Goal: Book appointment/travel/reservation

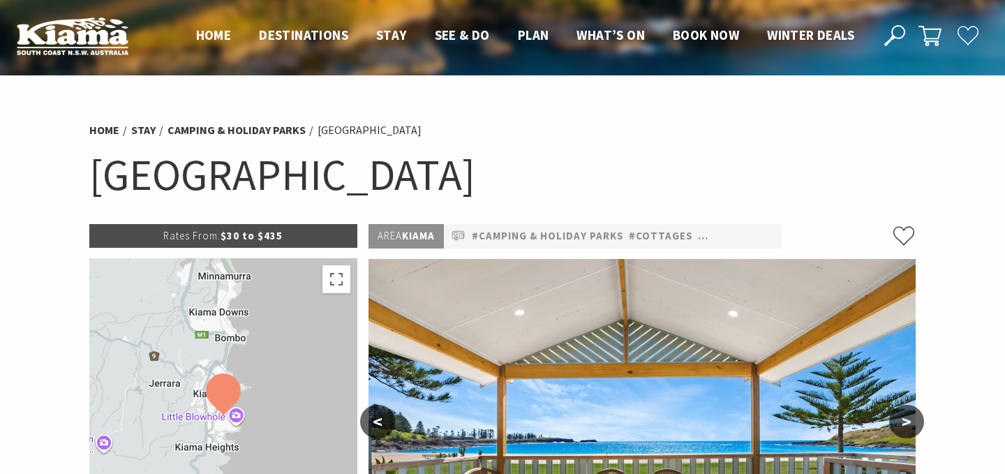
select select "3"
select select "2"
click at [703, 37] on span "Book now" at bounding box center [706, 35] width 66 height 17
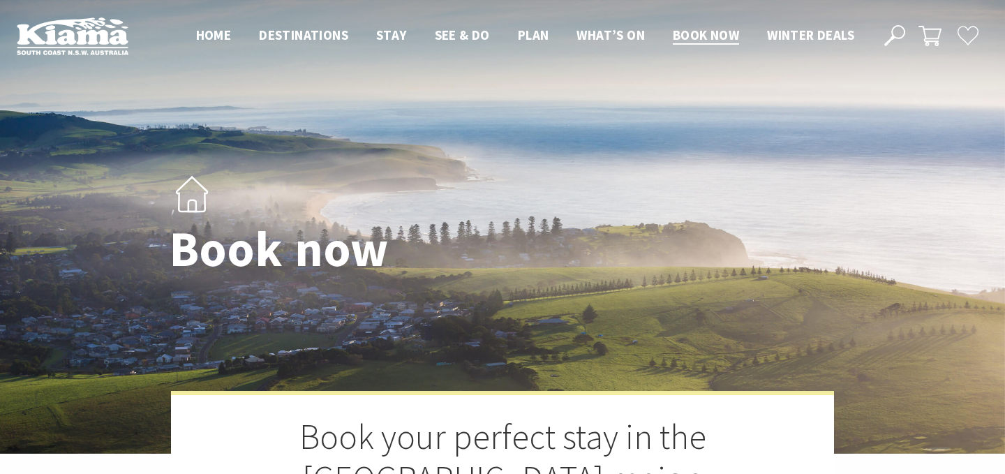
select select "3"
select select "2"
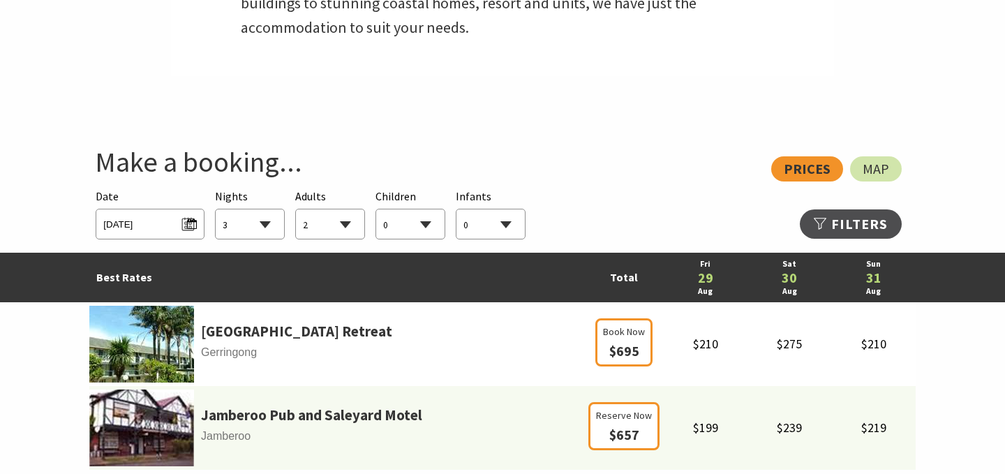
scroll to position [672, 0]
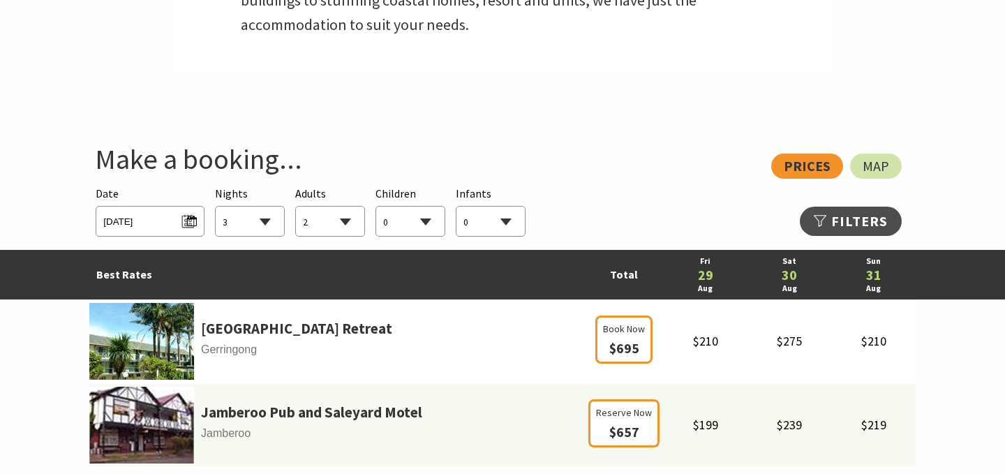
click at [258, 212] on select "1 2 3 4 5 6 7 8 9 10 11 12 13 14 15 16 17 18 19 20 21 22 23 24 25 26 27 28 29 30" at bounding box center [250, 222] width 68 height 31
select select "1"
click at [216, 207] on select "1 2 3 4 5 6 7 8 9 10 11 12 13 14 15 16 17 18 19 20 21 22 23 24 25 26 27 28 29 30" at bounding box center [250, 222] width 68 height 31
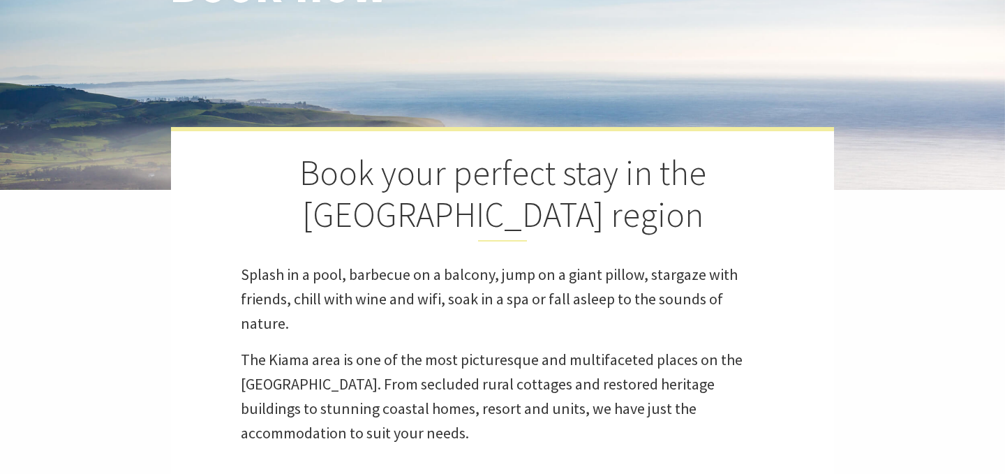
scroll to position [0, 0]
